Goal: Task Accomplishment & Management: Manage account settings

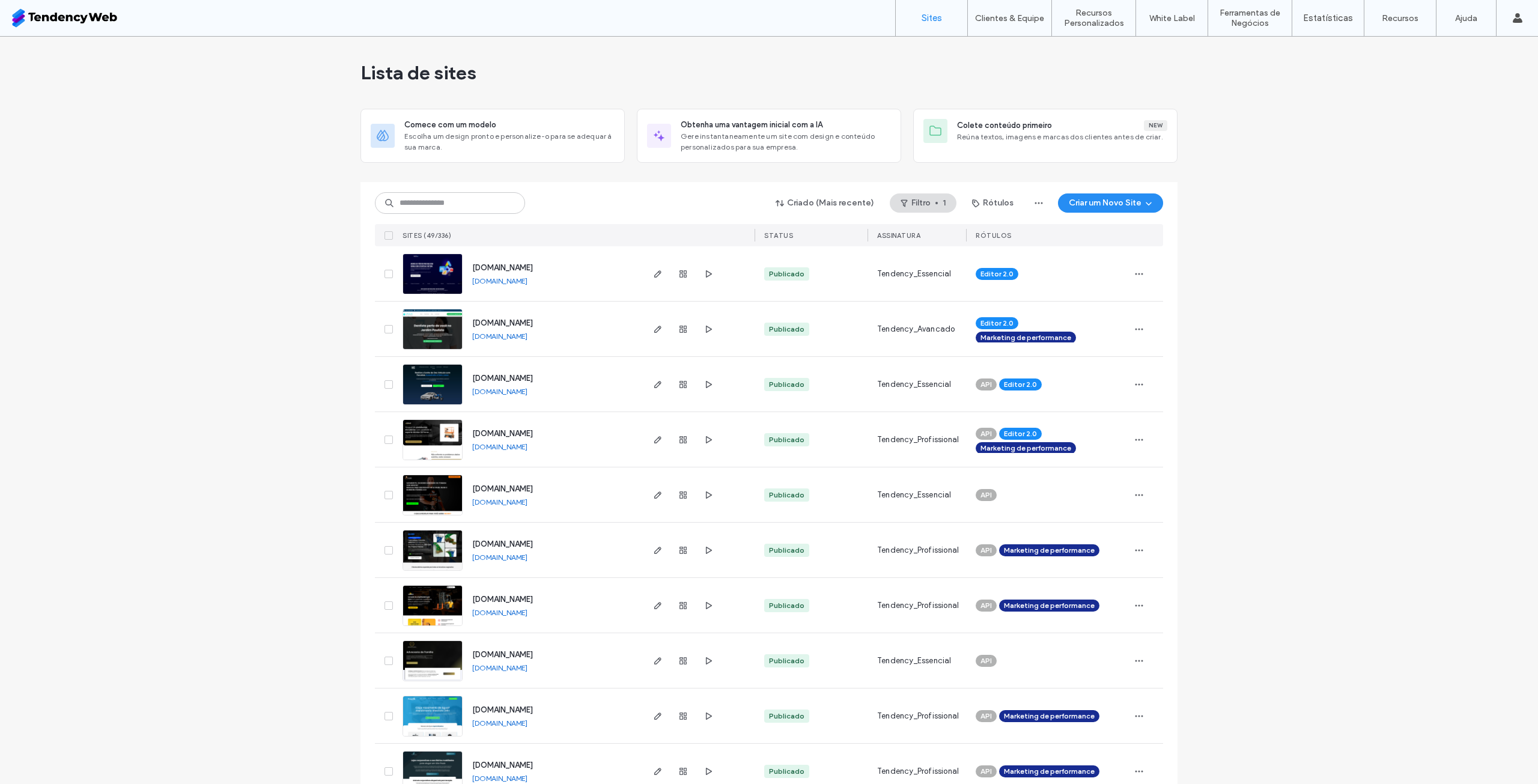
scroll to position [60, 0]
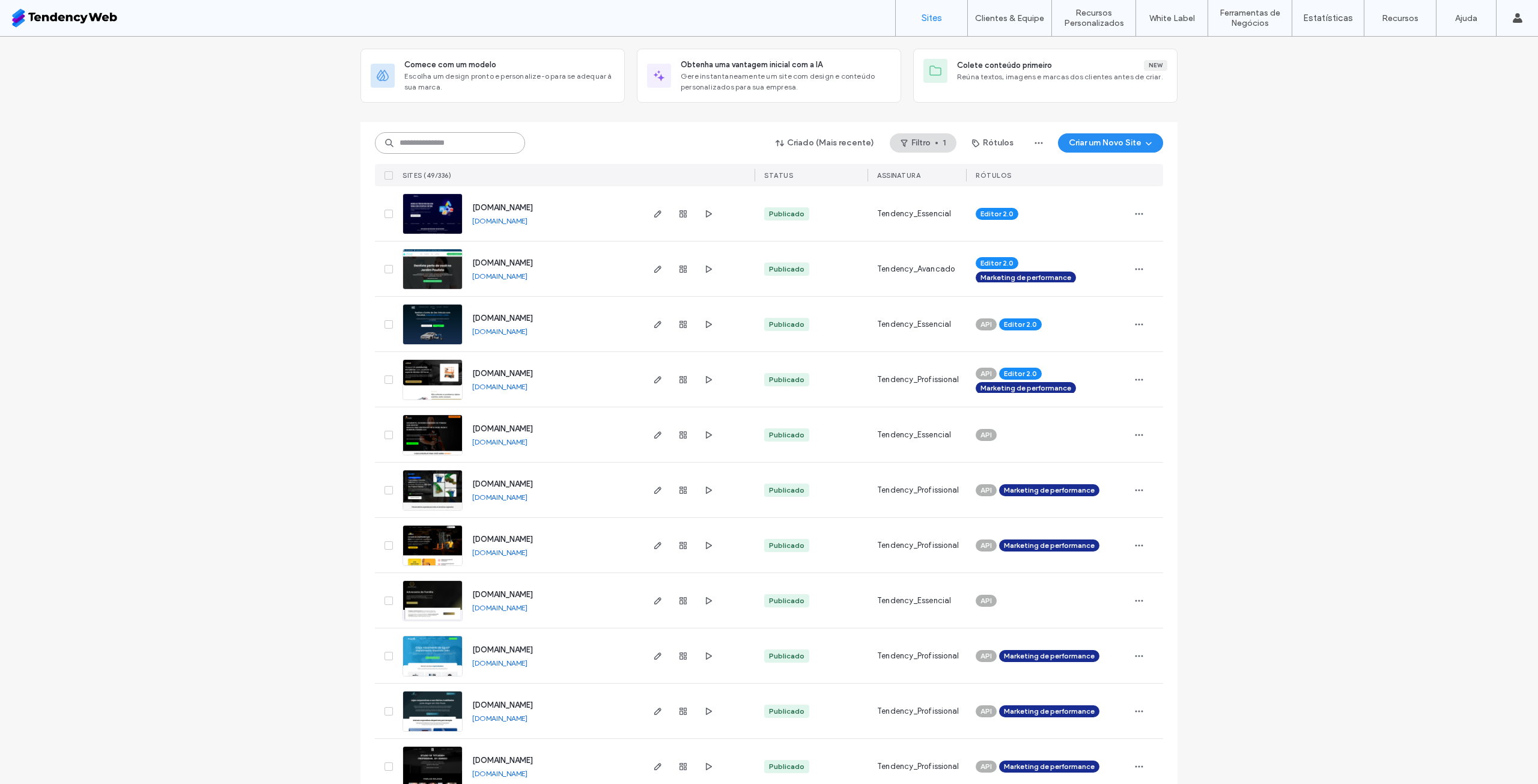
click at [480, 149] on input at bounding box center [449, 143] width 150 height 22
type input "*****"
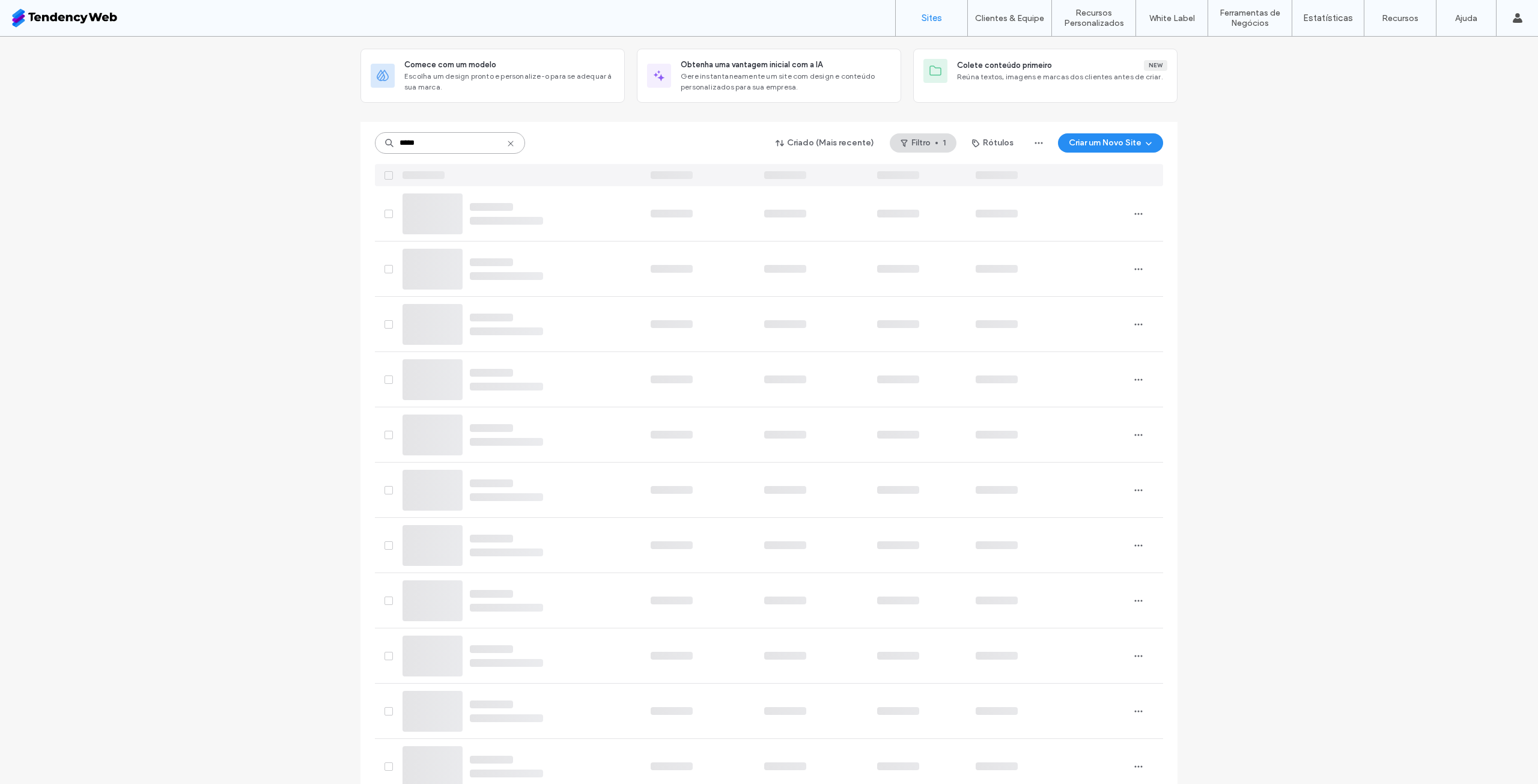
scroll to position [0, 0]
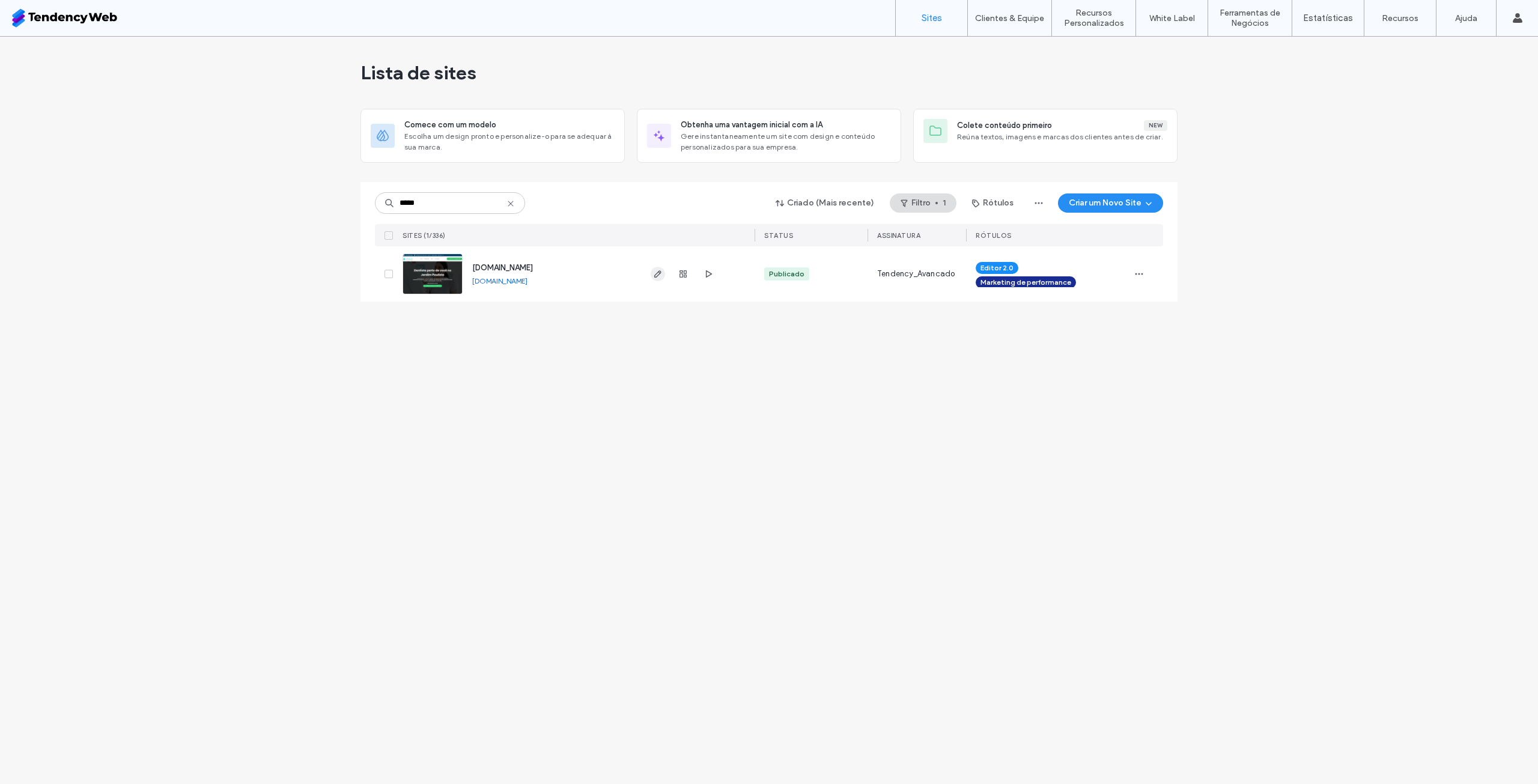
click at [660, 271] on use "button" at bounding box center [658, 274] width 7 height 7
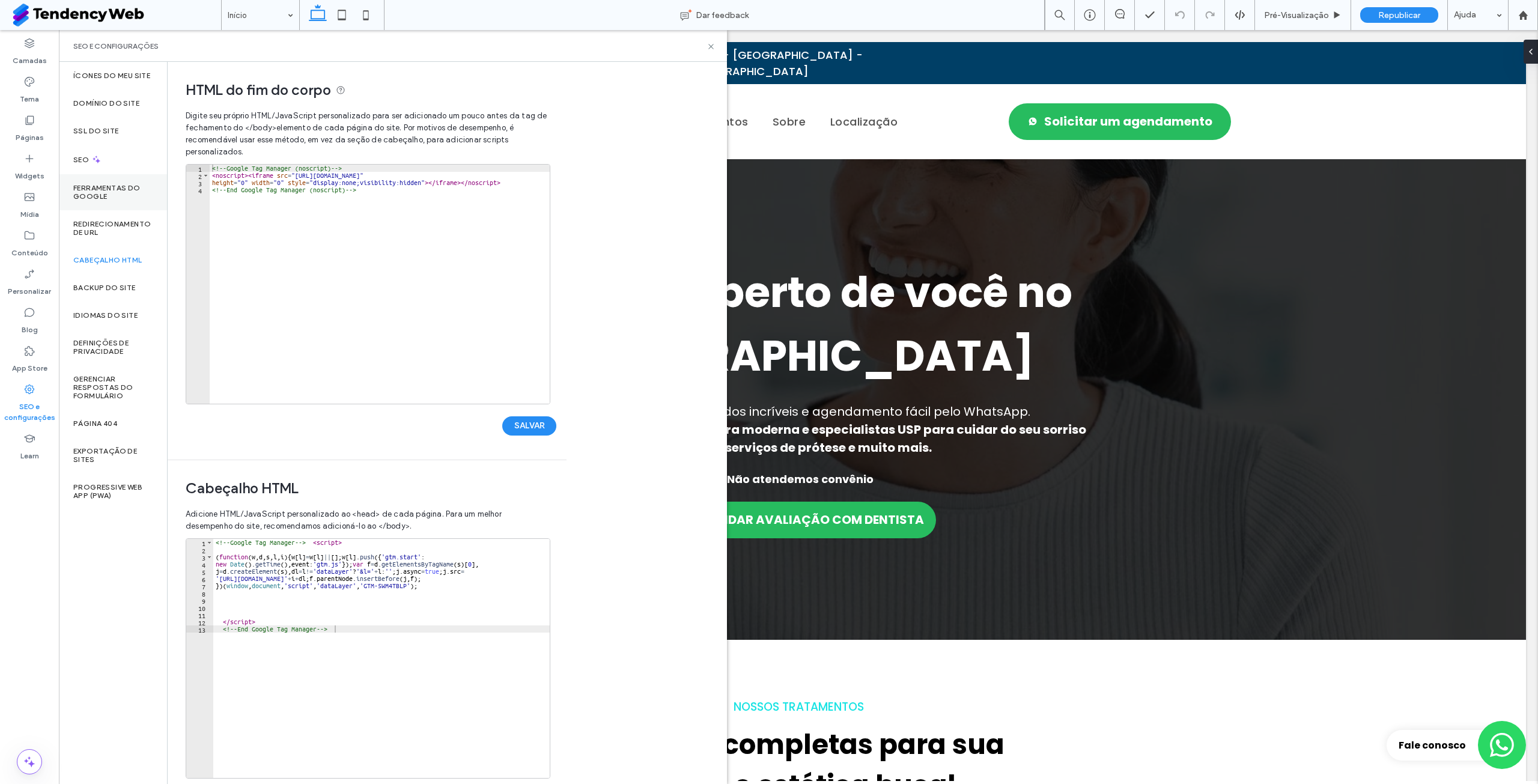
click at [109, 197] on label "Ferramentas do Google" at bounding box center [113, 192] width 79 height 17
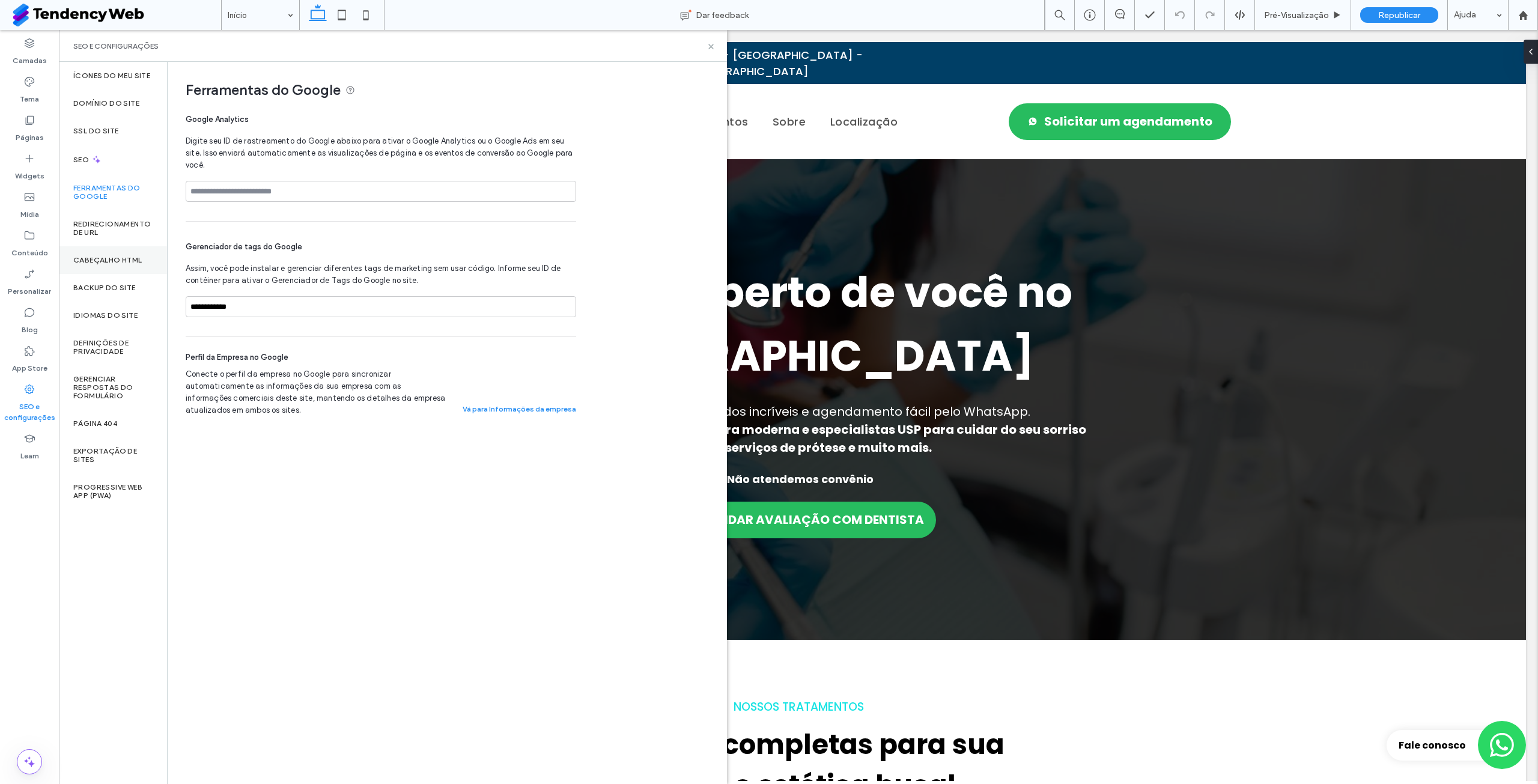
click at [124, 261] on label "Cabeçalho HTML" at bounding box center [108, 261] width 69 height 9
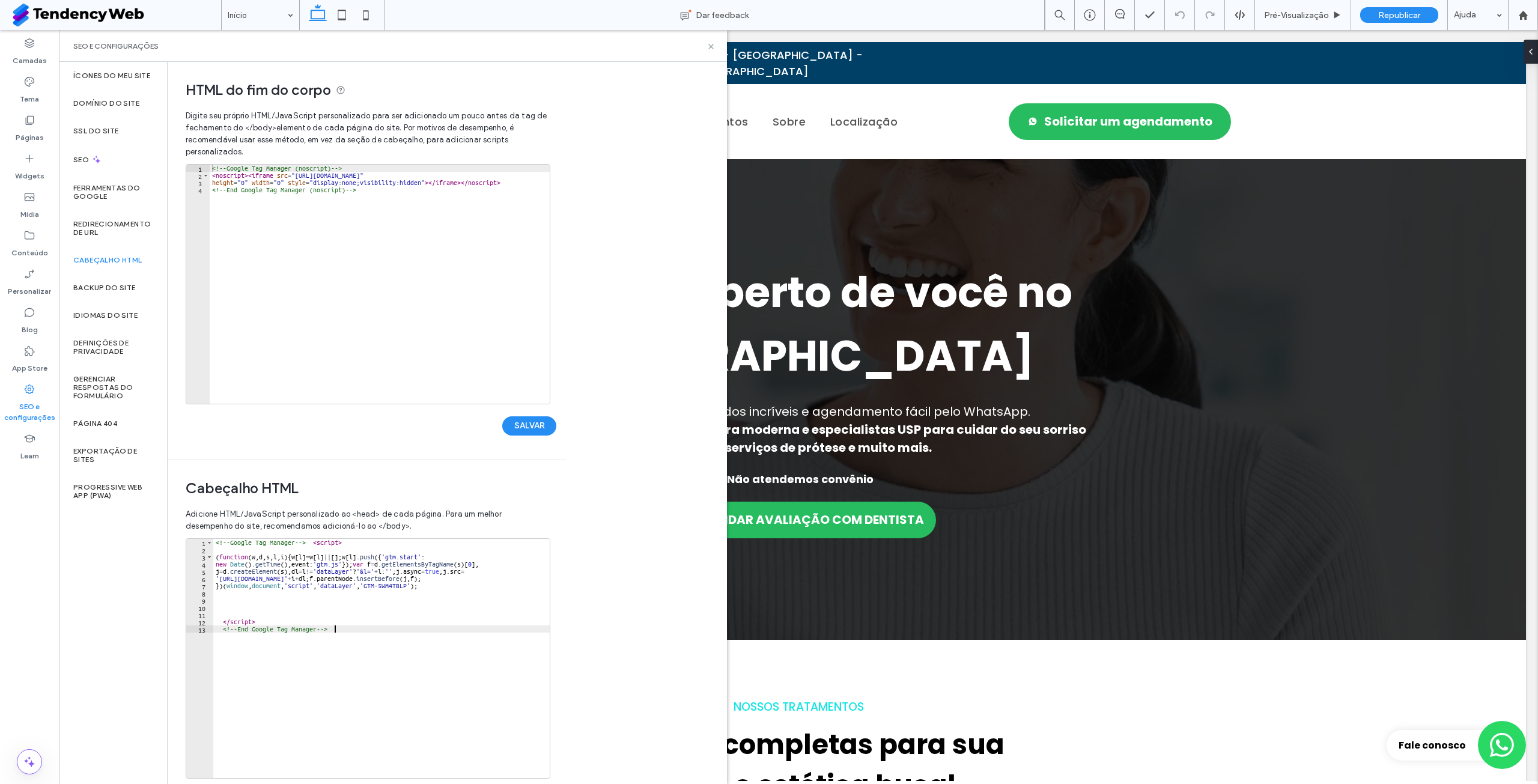
click at [339, 635] on div "<!-- Google Tag Manager --> < script > ( function ( w , d , s , l , i ) { w [ l…" at bounding box center [381, 666] width 337 height 253
type textarea "**********"
click at [345, 312] on div "<!-- Google Tag Manager (noscript) --> < noscript > < iframe src = "https://www…" at bounding box center [380, 291] width 340 height 253
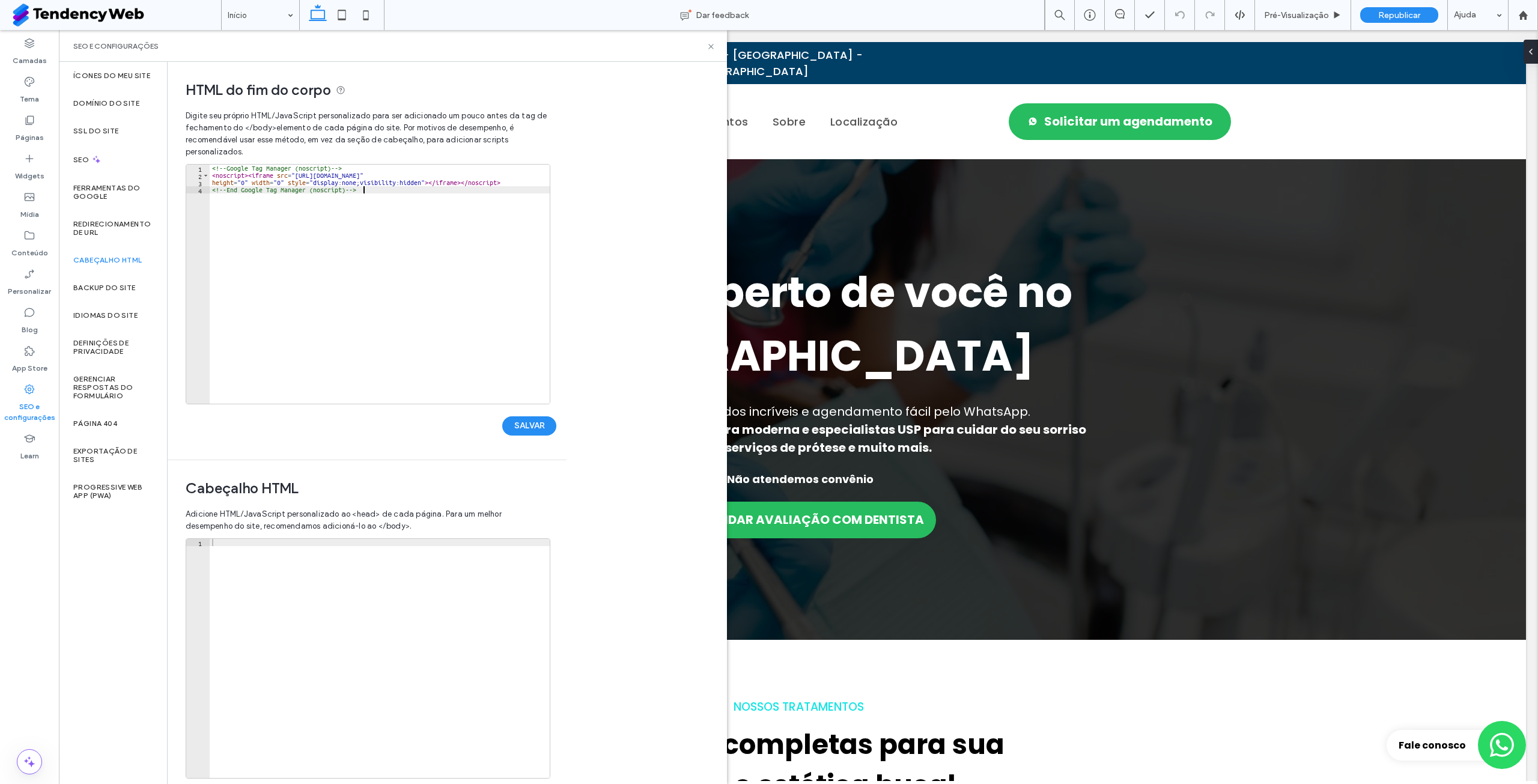
type textarea "**********"
click at [545, 422] on button "SALVAR" at bounding box center [529, 426] width 54 height 19
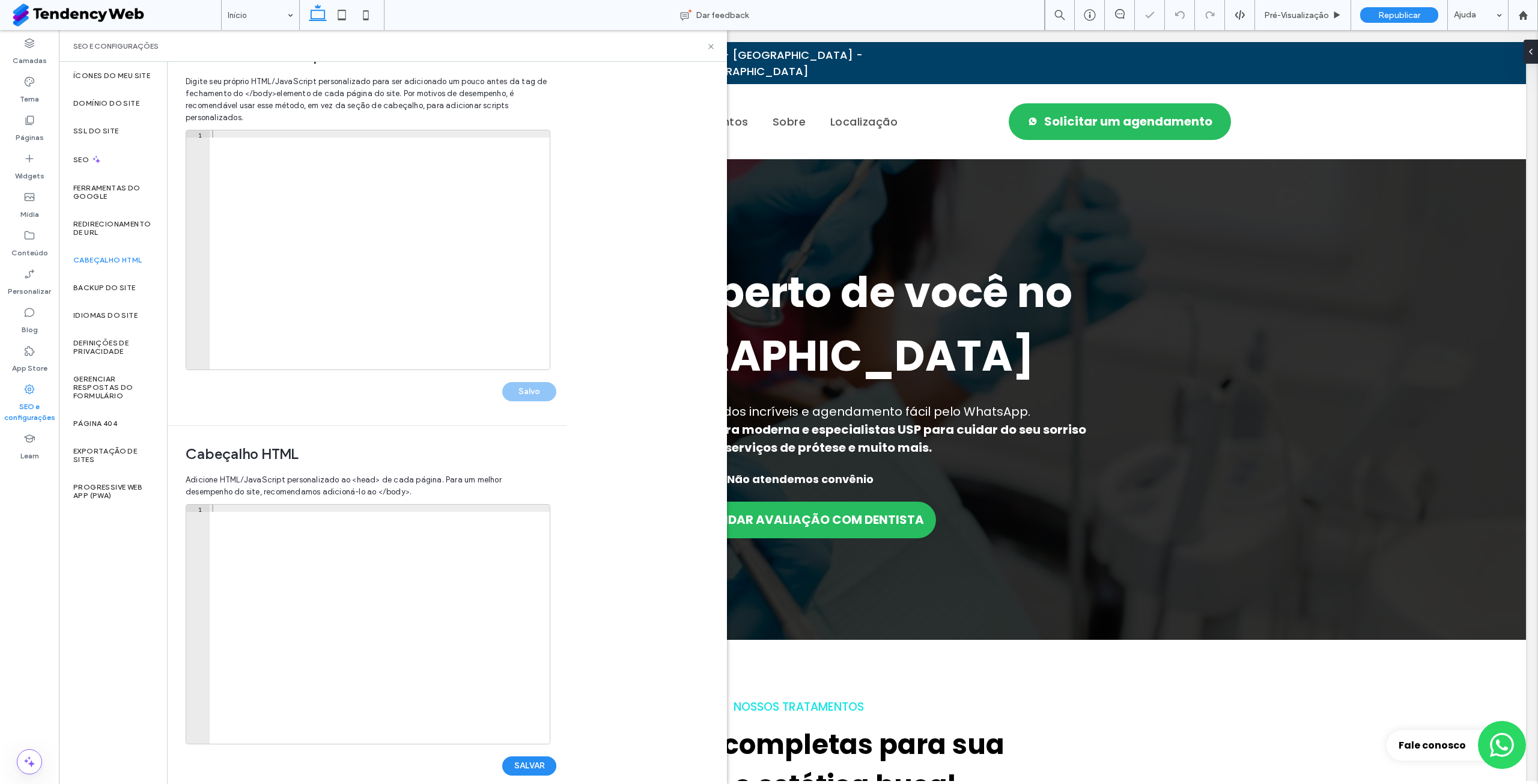
scroll to position [51, 0]
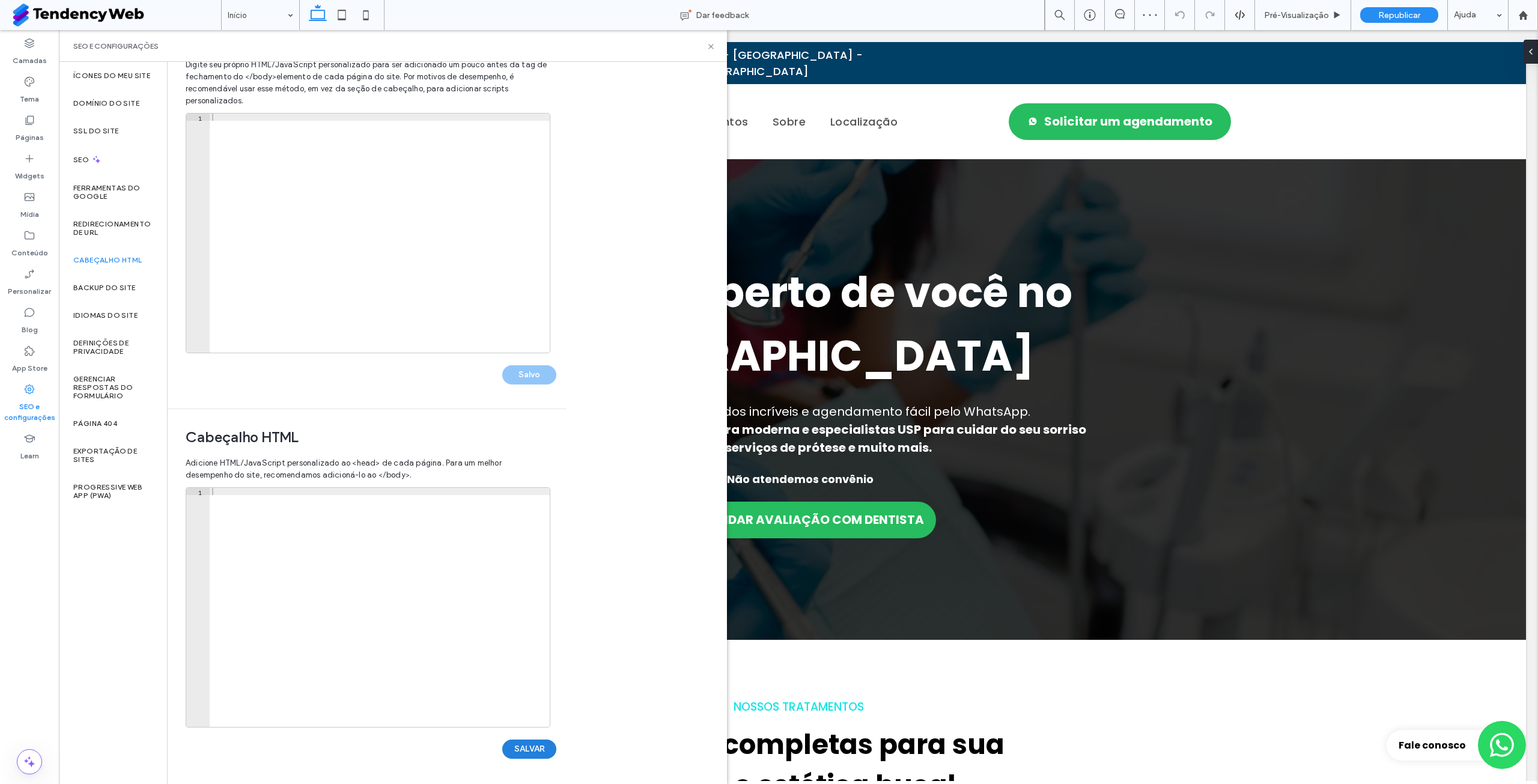
click at [528, 750] on button "SALVAR" at bounding box center [529, 749] width 54 height 19
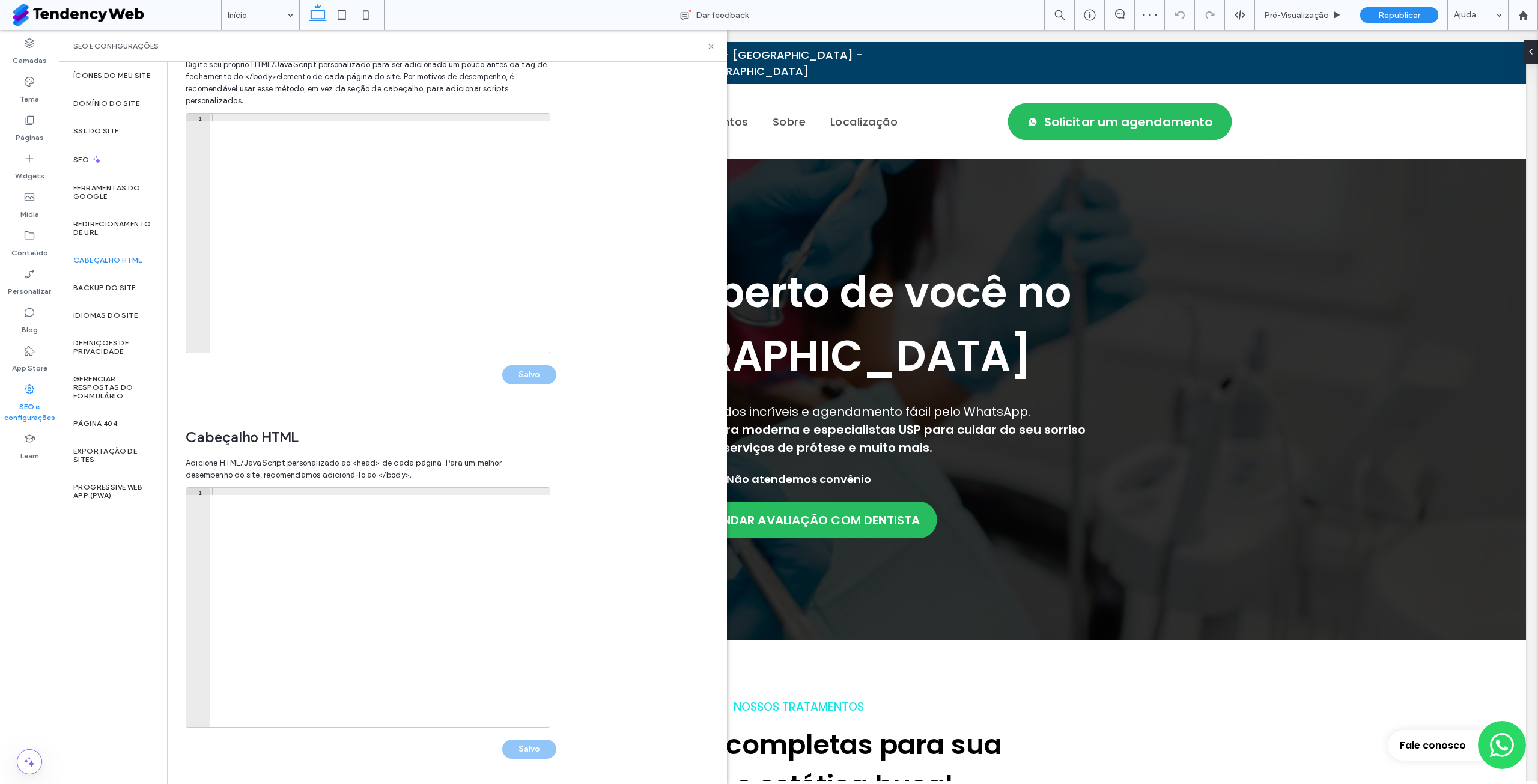
scroll to position [0, 0]
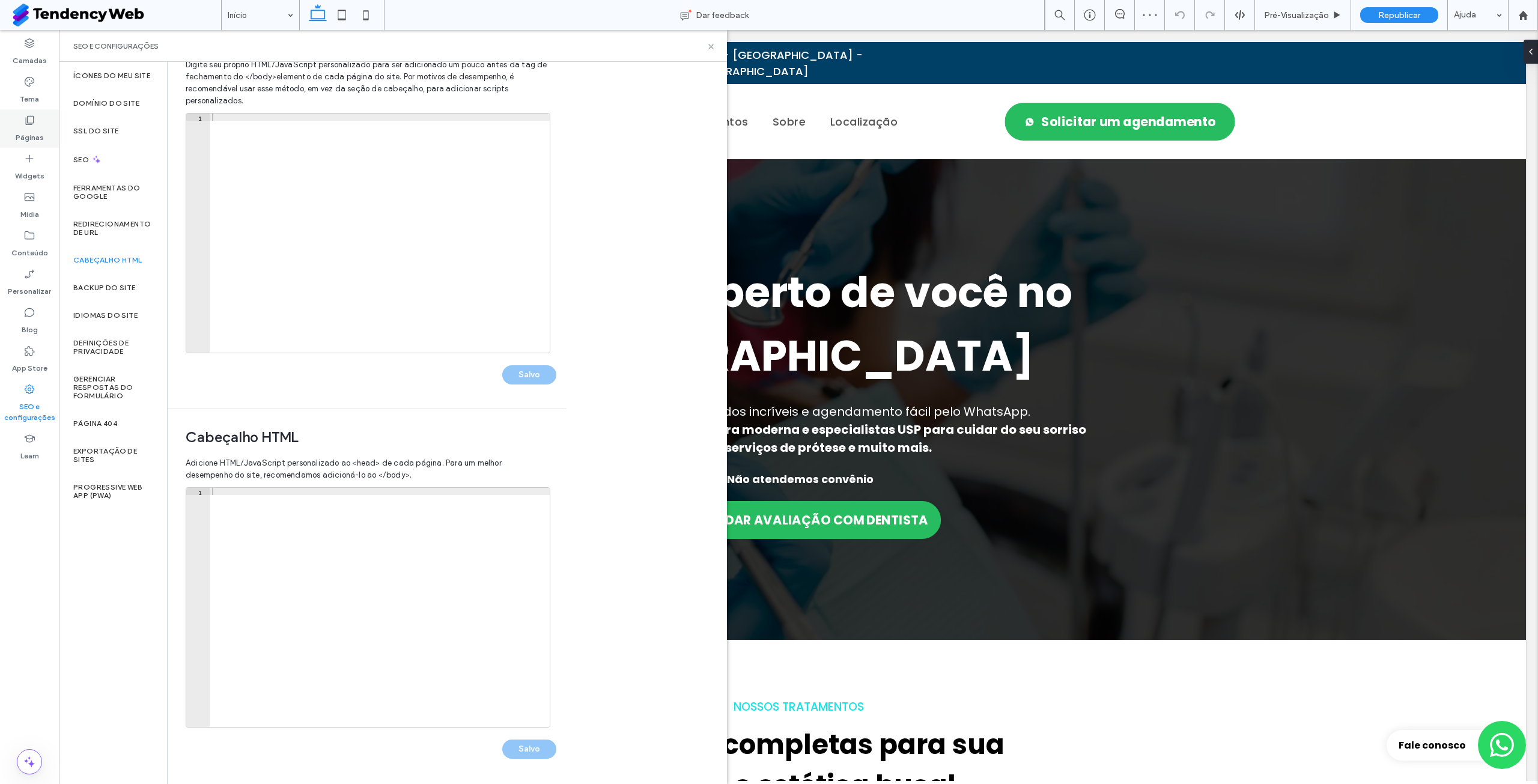
click at [37, 123] on div "Páginas" at bounding box center [29, 129] width 59 height 39
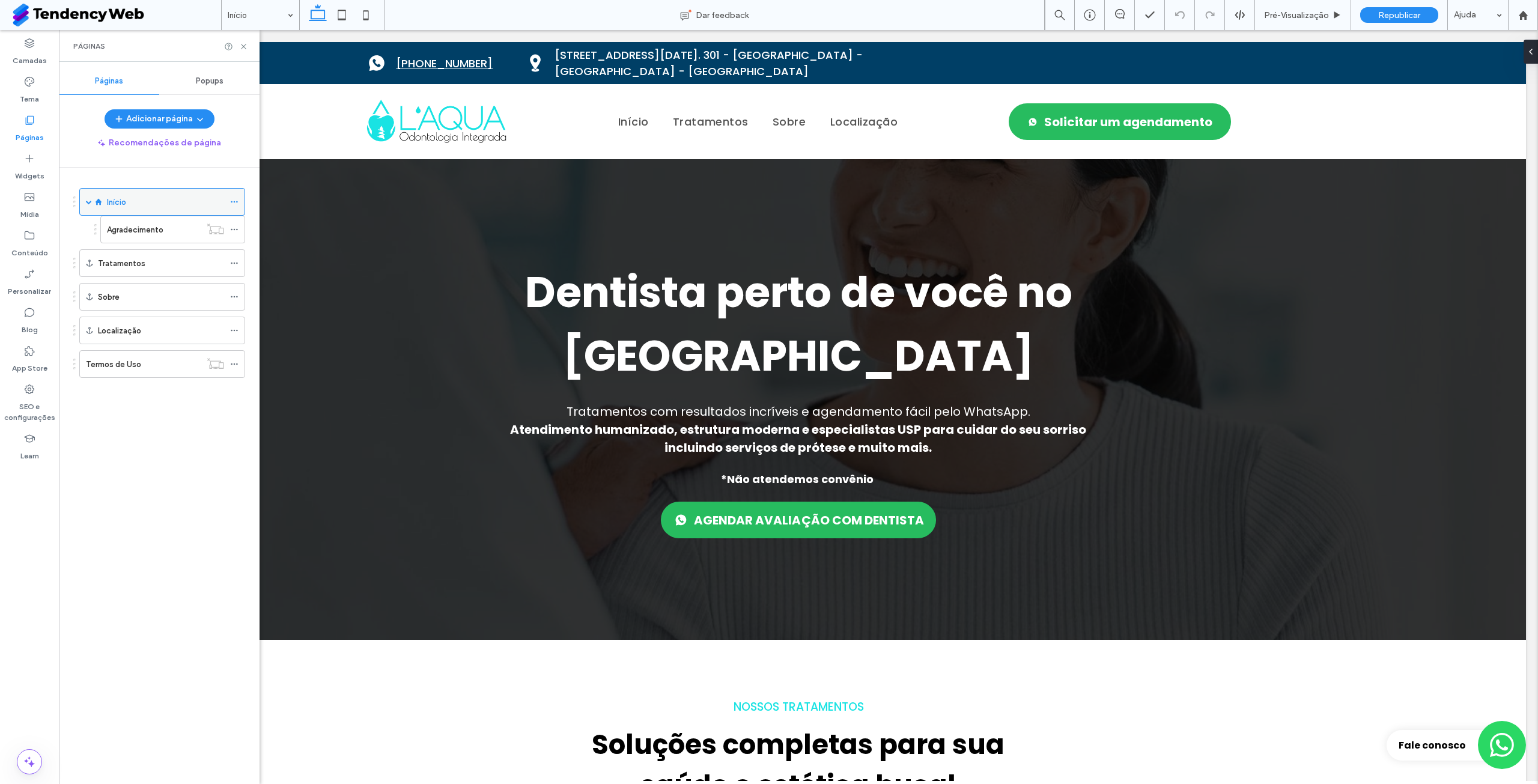
click at [233, 202] on icon at bounding box center [235, 202] width 9 height 9
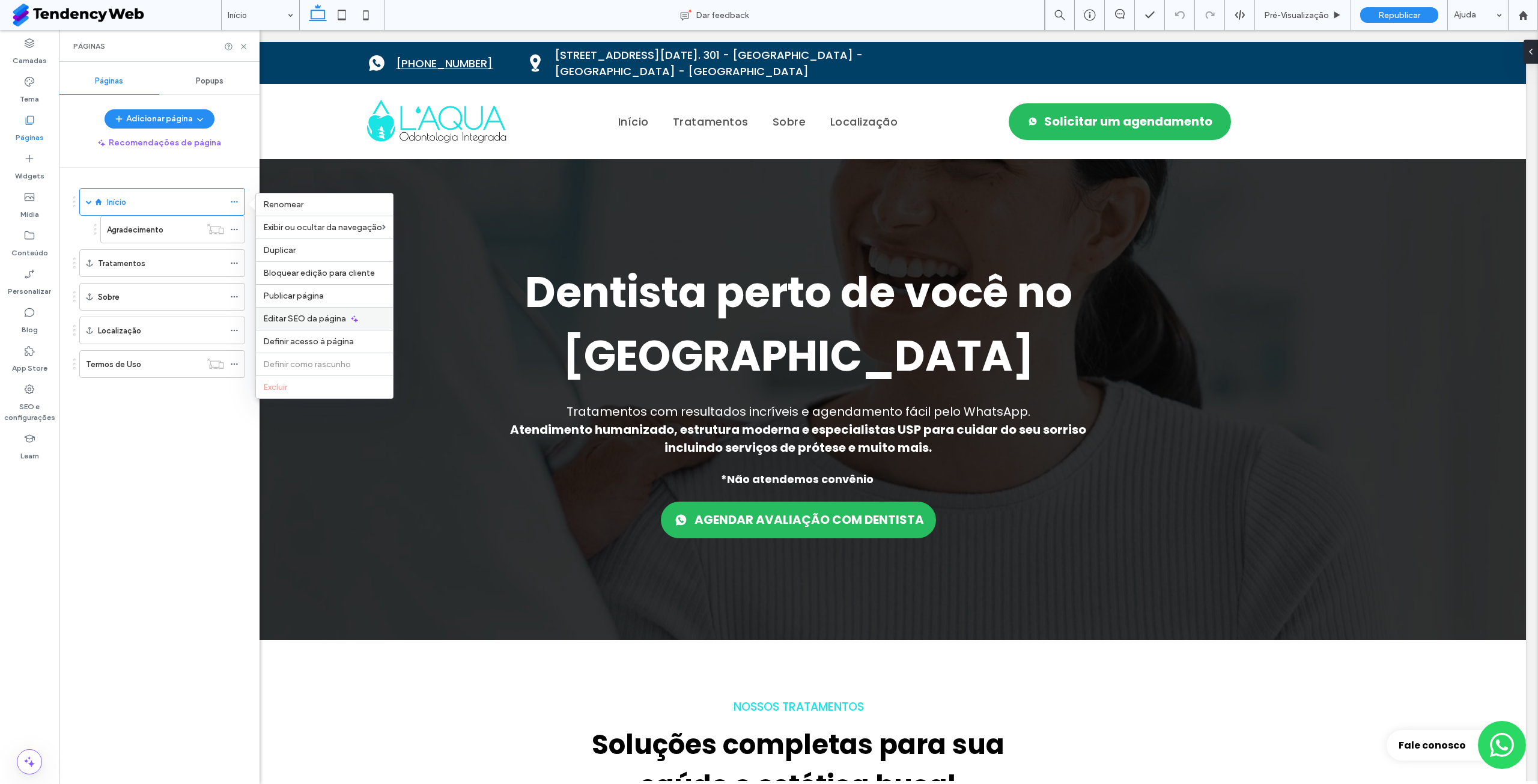
click at [317, 326] on div "Editar SEO da página" at bounding box center [325, 319] width 137 height 23
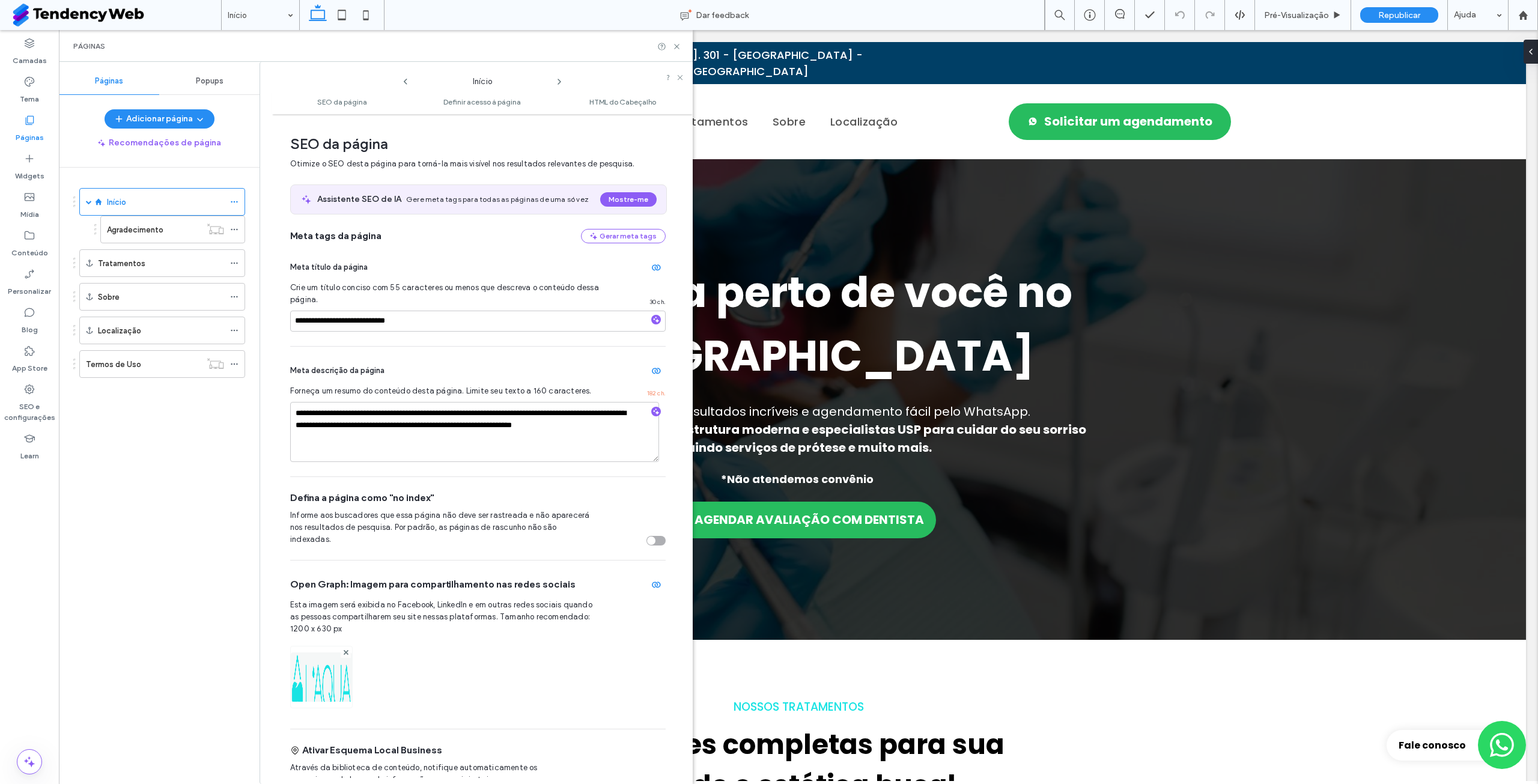
scroll to position [6, 0]
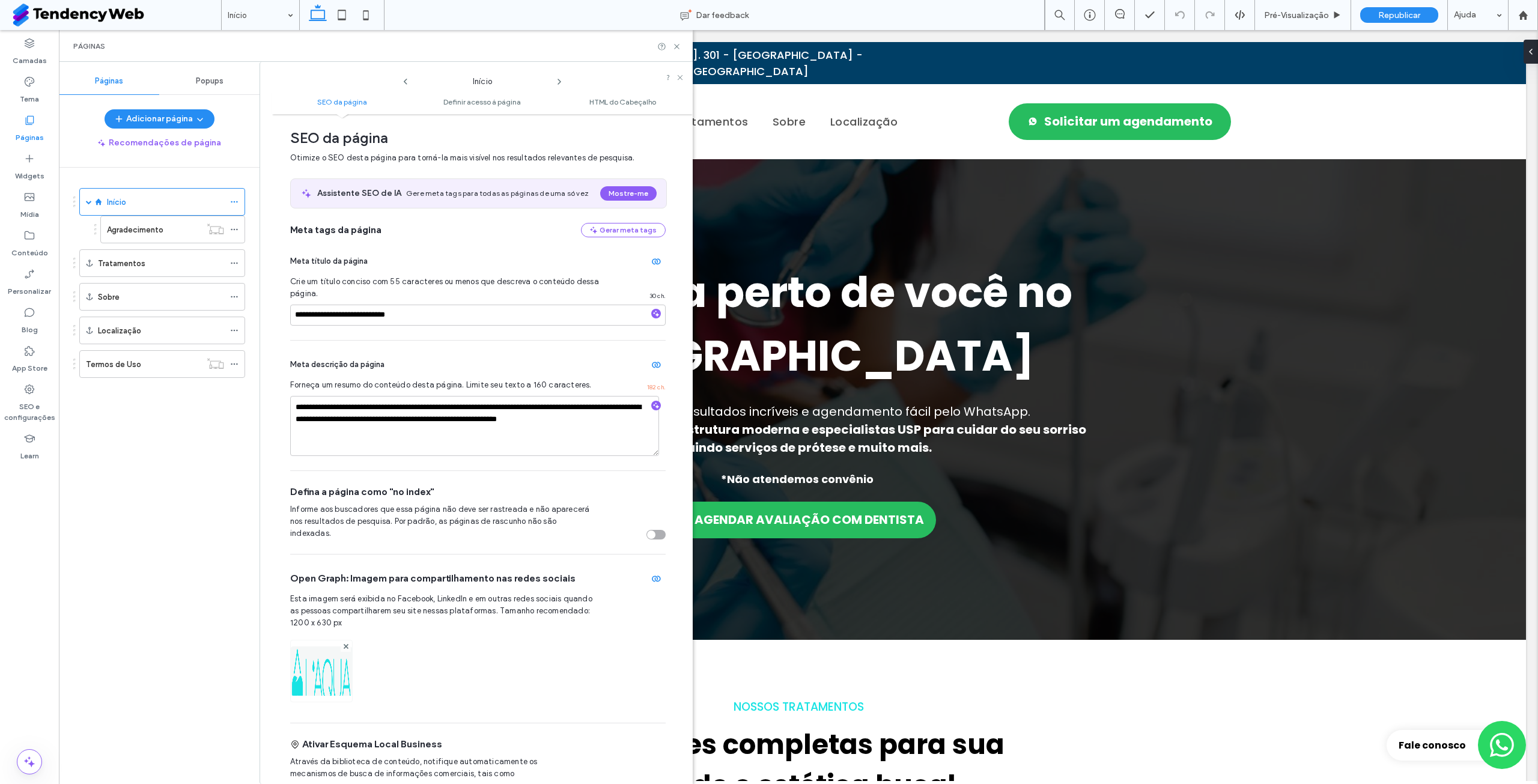
click at [599, 108] on ul "SEO da página Definir acesso à página HTML do Cabeçalho" at bounding box center [483, 102] width 421 height 24
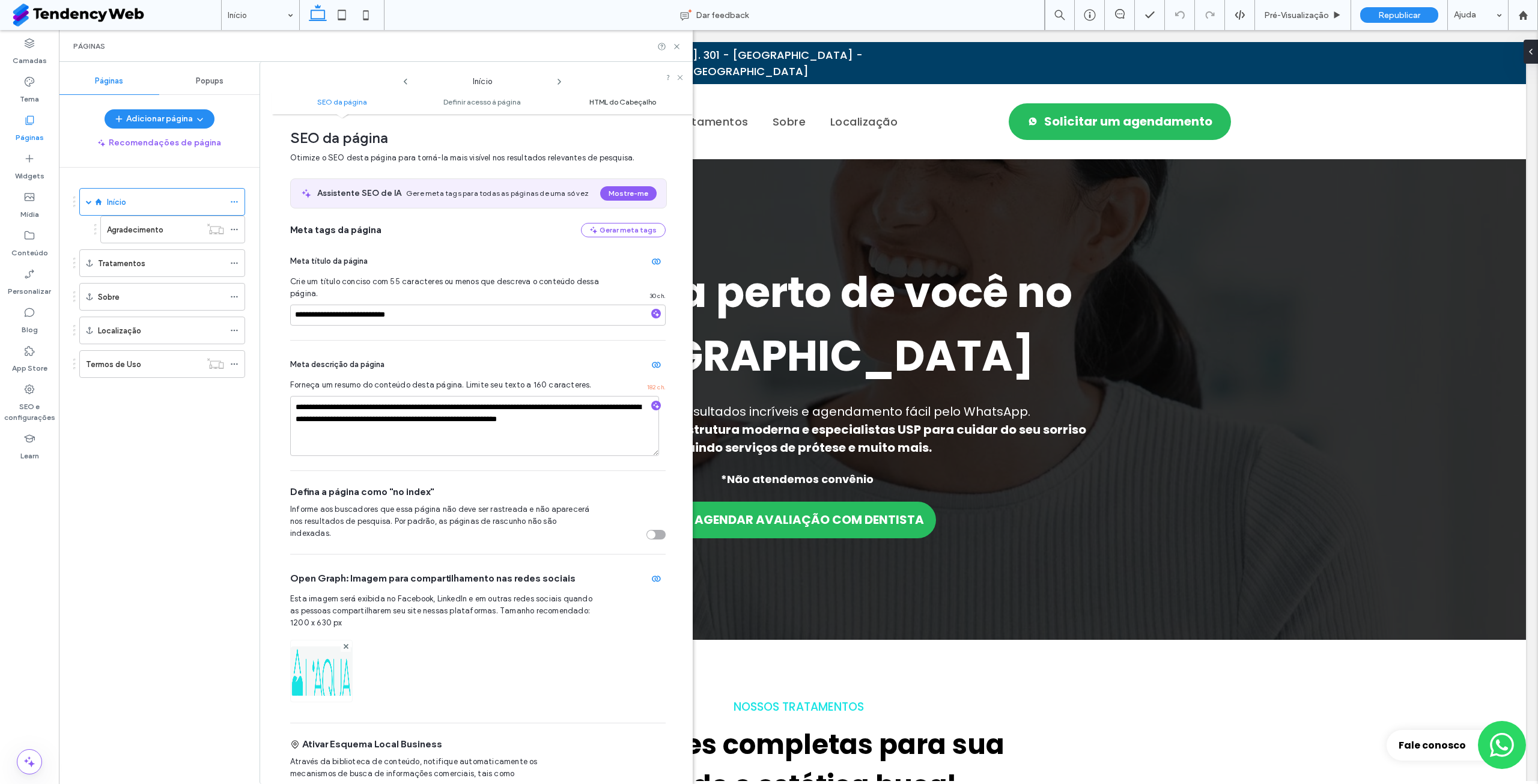
click at [610, 106] on span "HTML do Cabeçalho" at bounding box center [623, 102] width 67 height 9
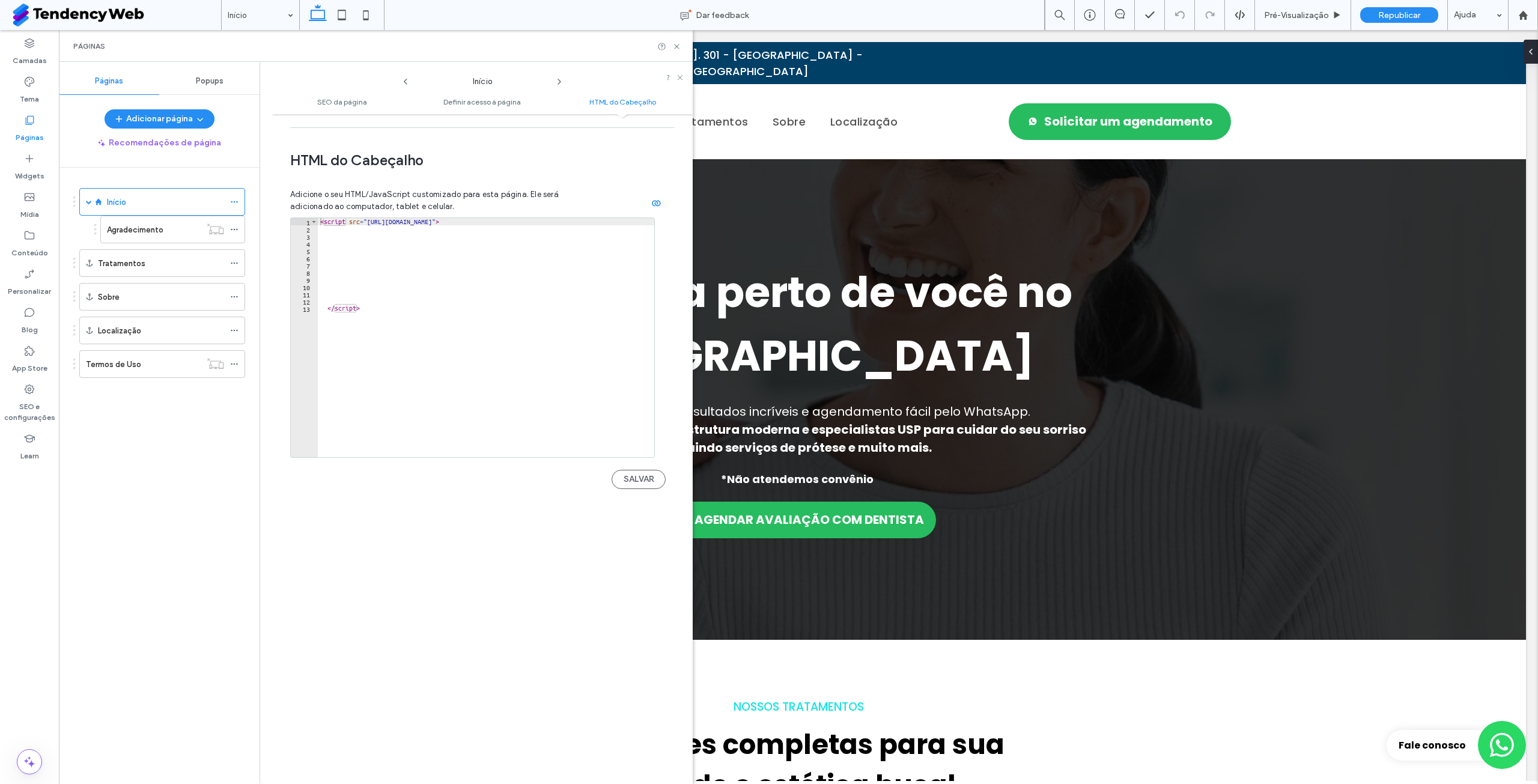
scroll to position [1058, 0]
click at [681, 49] on div "Páginas" at bounding box center [376, 46] width 634 height 32
click at [678, 49] on icon at bounding box center [676, 47] width 9 height 9
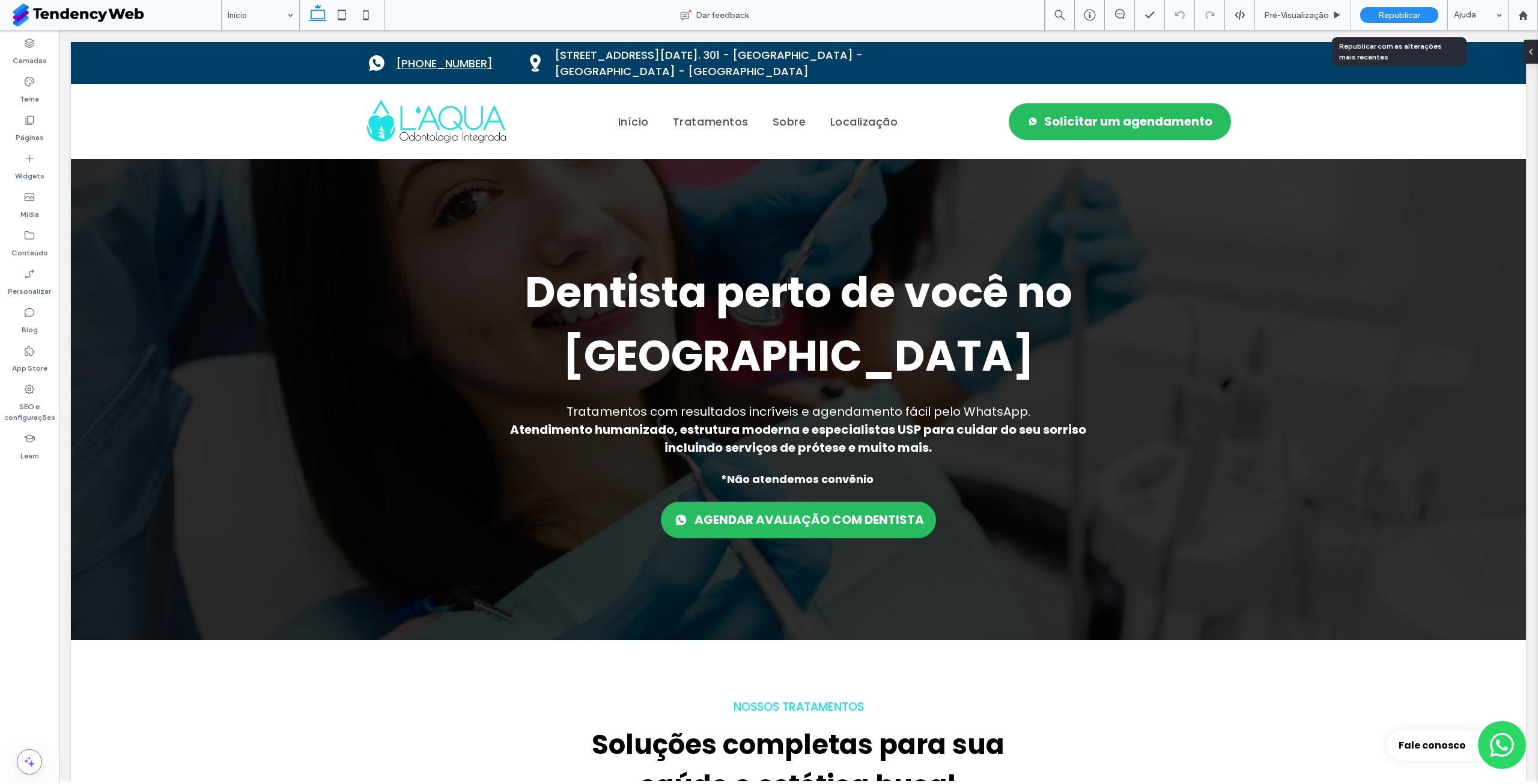
click at [1421, 11] on div "Republicar" at bounding box center [1399, 15] width 78 height 16
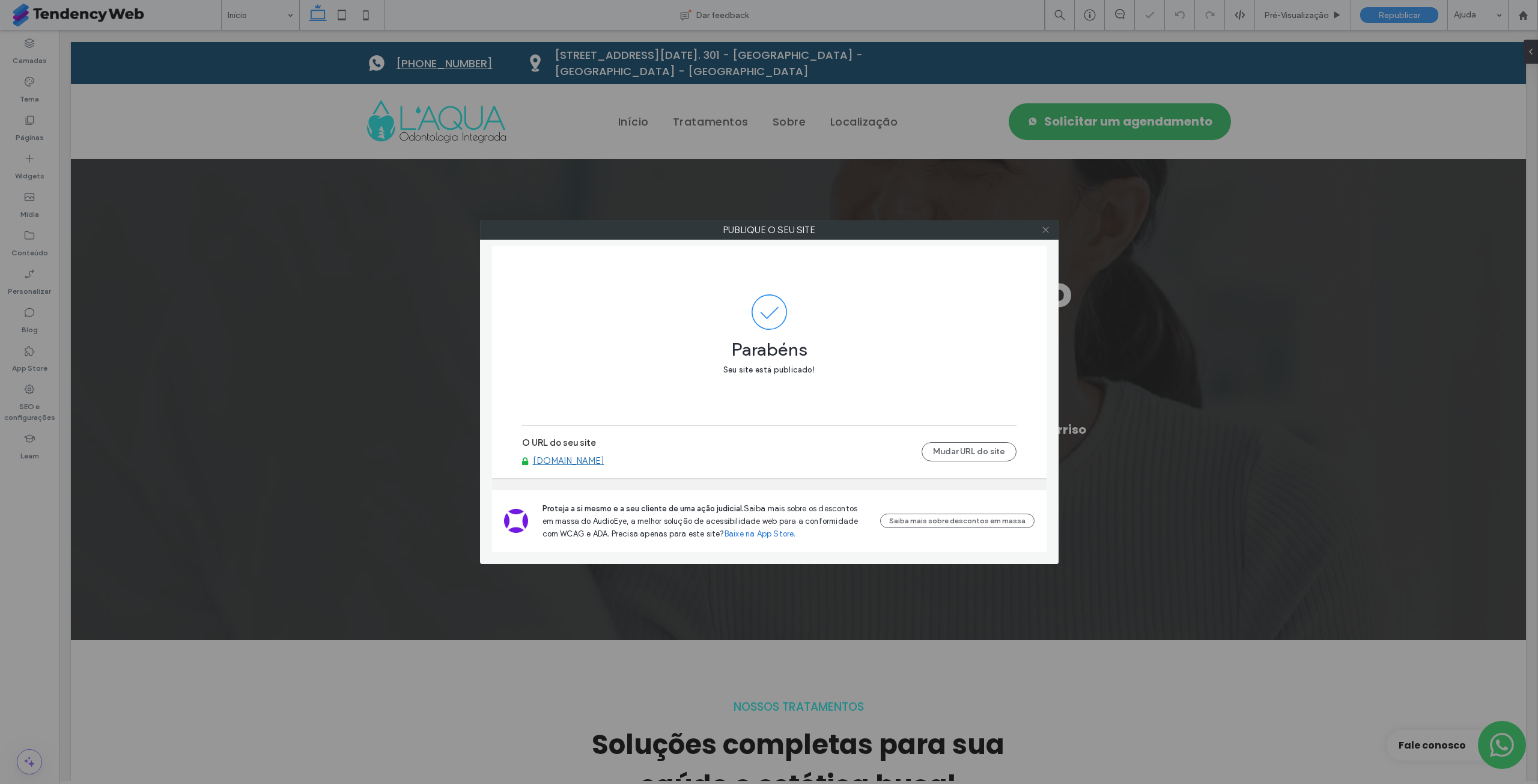
click at [1046, 234] on icon at bounding box center [1045, 230] width 9 height 9
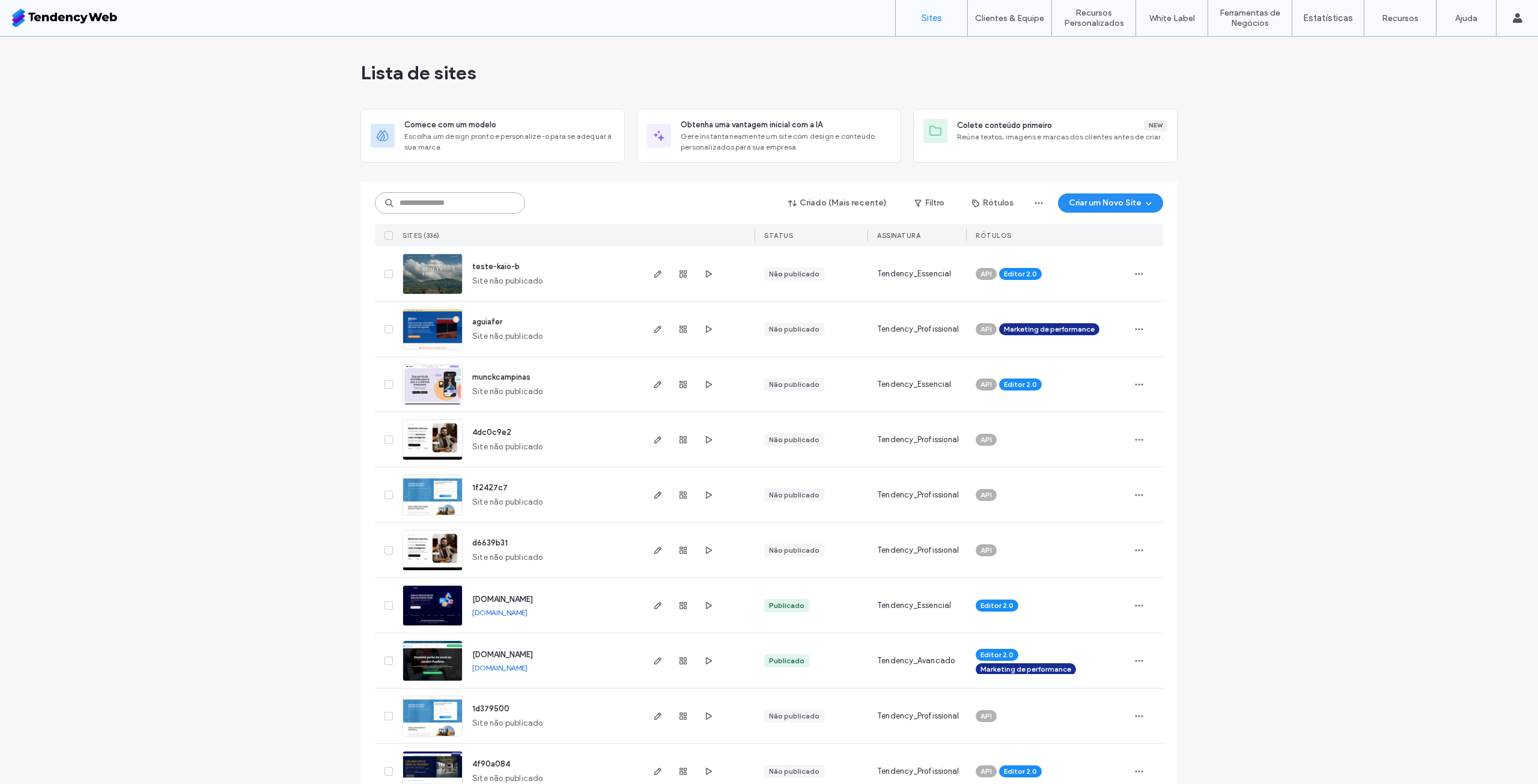
click at [459, 197] on input at bounding box center [449, 203] width 150 height 22
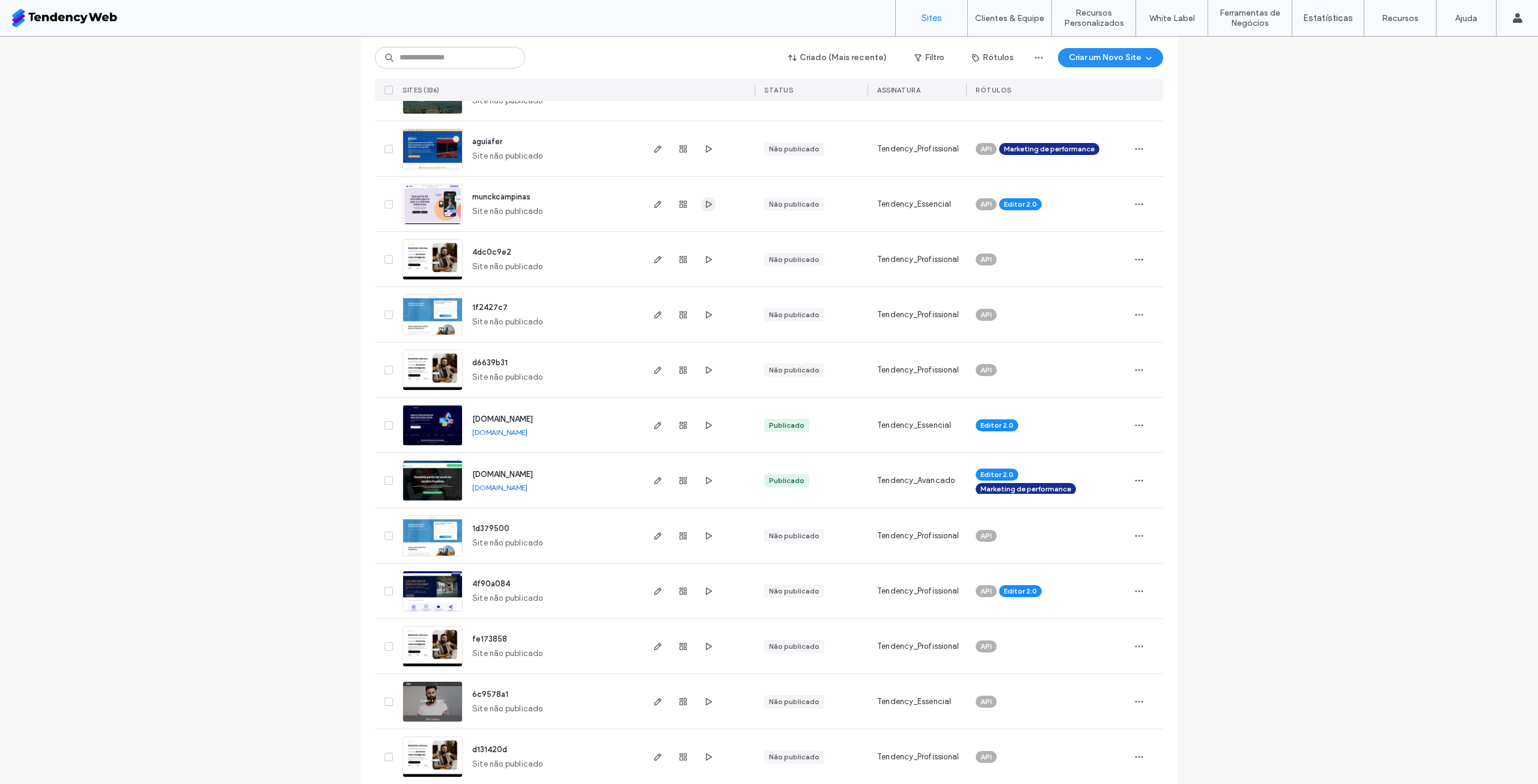
click at [706, 207] on icon "button" at bounding box center [708, 204] width 9 height 9
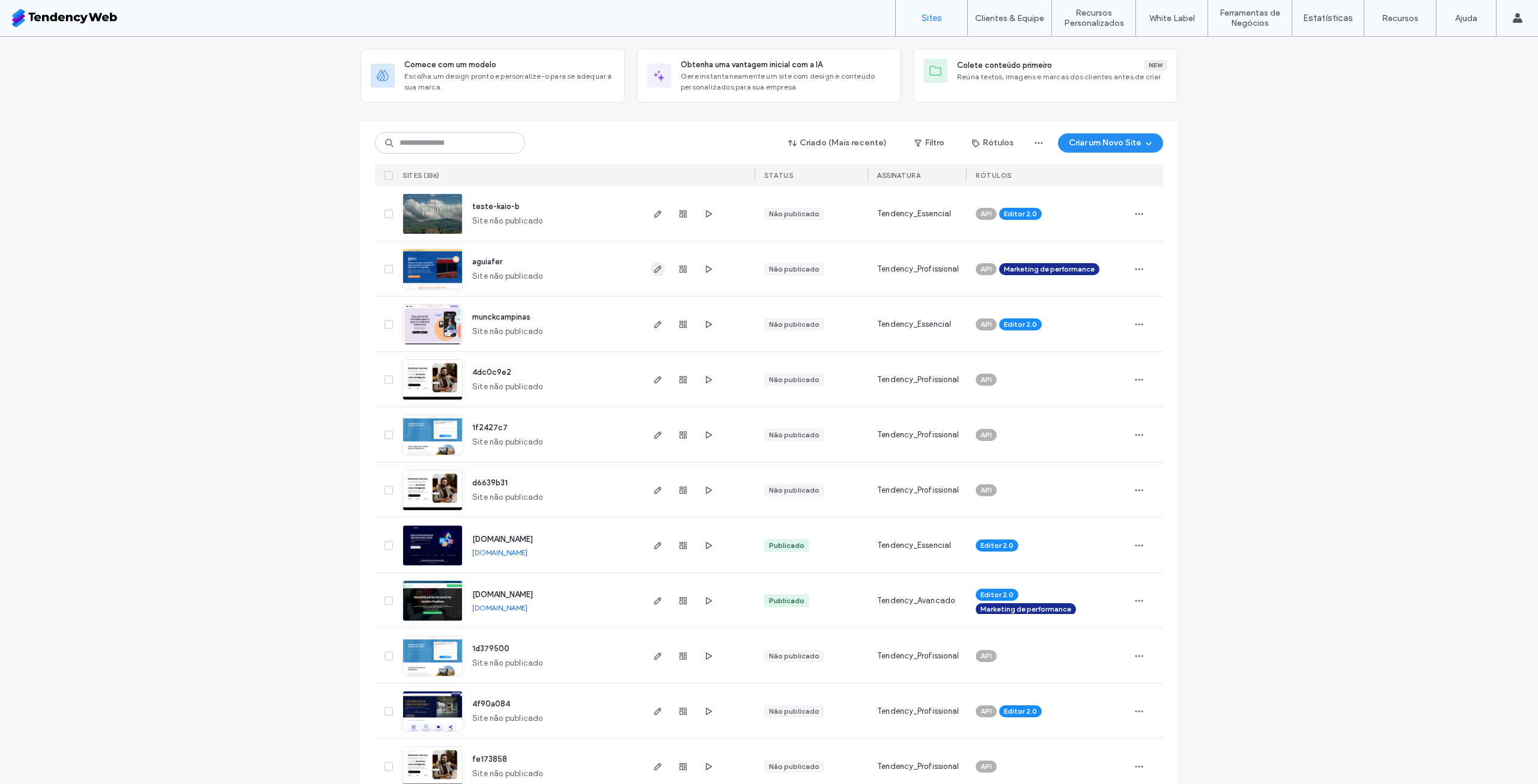
click at [653, 270] on icon "button" at bounding box center [658, 269] width 9 height 9
